Goal: Download file/media

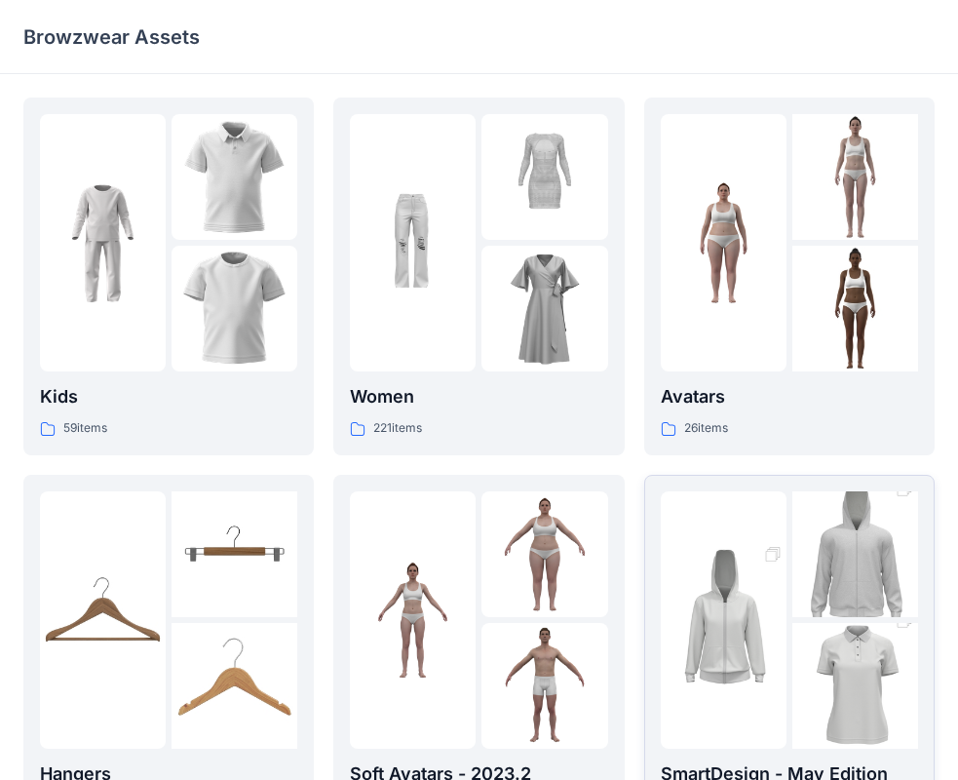
click at [745, 604] on img at bounding box center [724, 619] width 126 height 189
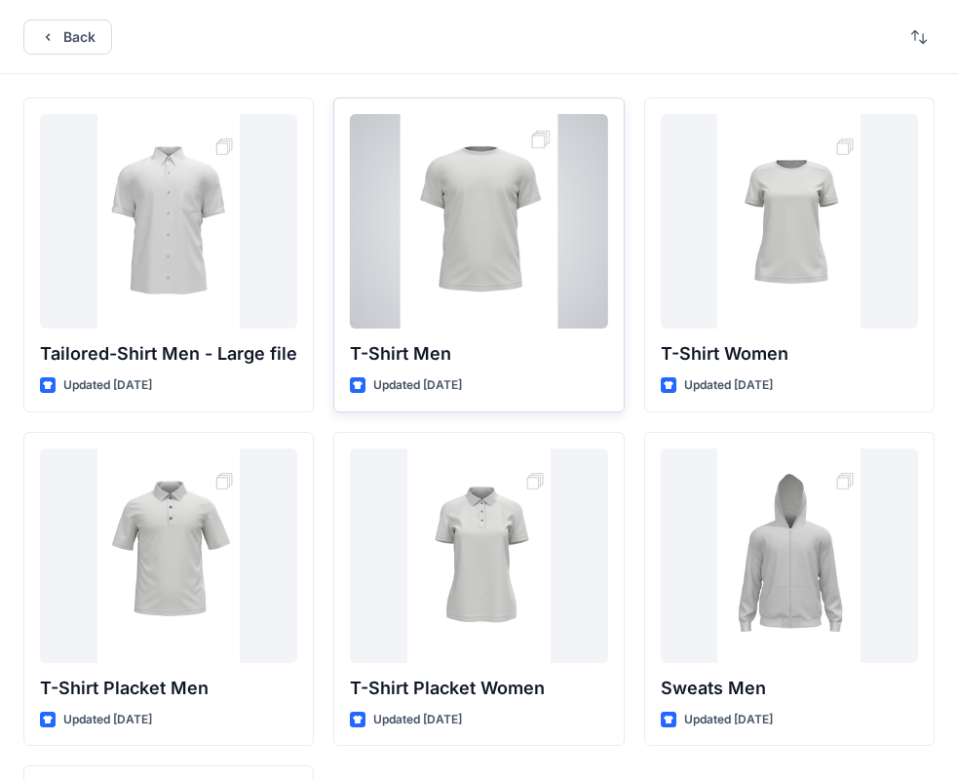
click at [439, 236] on div at bounding box center [478, 221] width 257 height 214
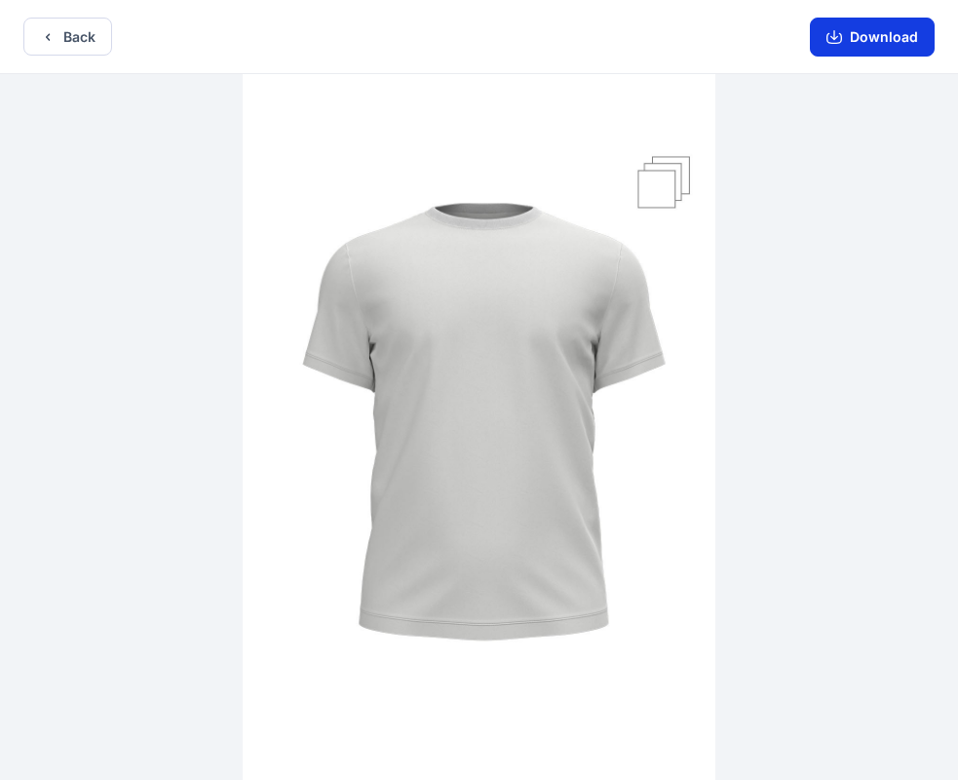
click at [877, 43] on button "Download" at bounding box center [872, 37] width 125 height 39
click at [89, 37] on button "Back" at bounding box center [67, 37] width 89 height 38
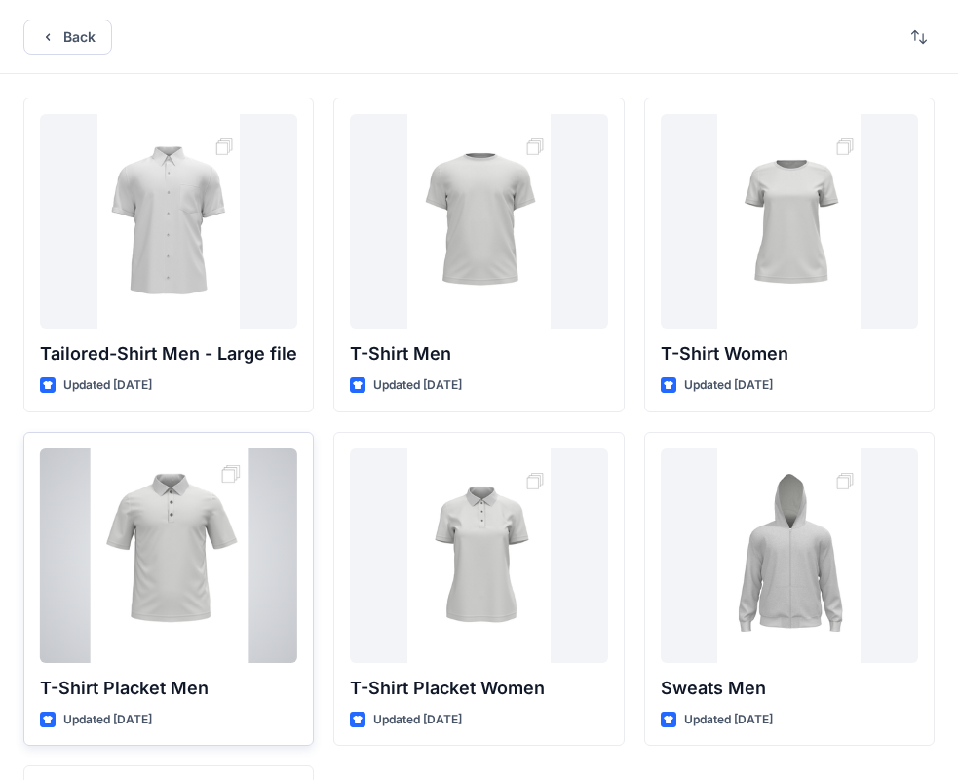
click at [179, 561] on div at bounding box center [168, 555] width 257 height 214
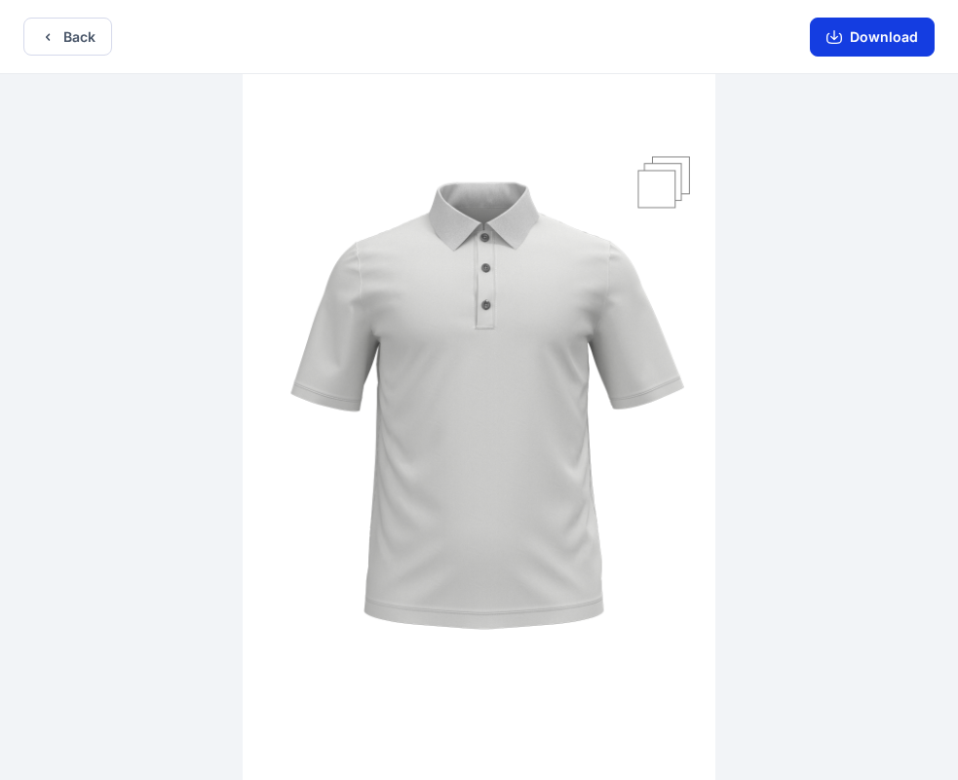
click at [859, 42] on button "Download" at bounding box center [872, 37] width 125 height 39
